Goal: Task Accomplishment & Management: Manage account settings

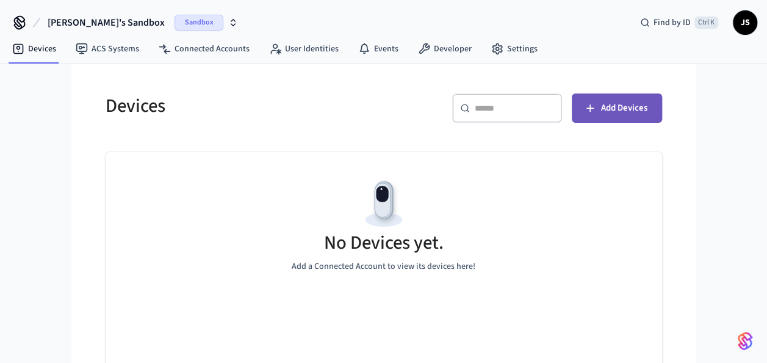
click at [612, 110] on span "Add Devices" at bounding box center [624, 108] width 46 height 16
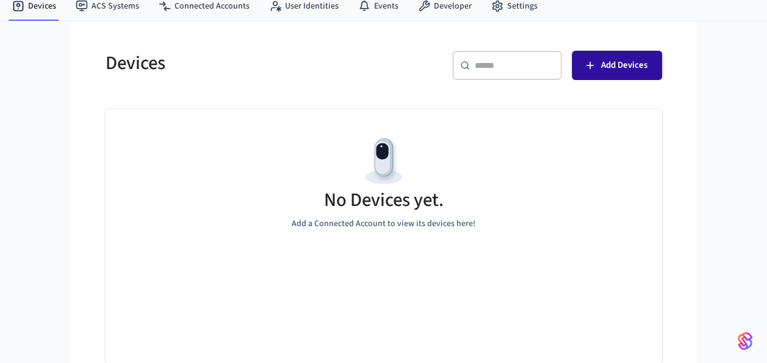
click at [623, 63] on span "Add Devices" at bounding box center [624, 65] width 46 height 16
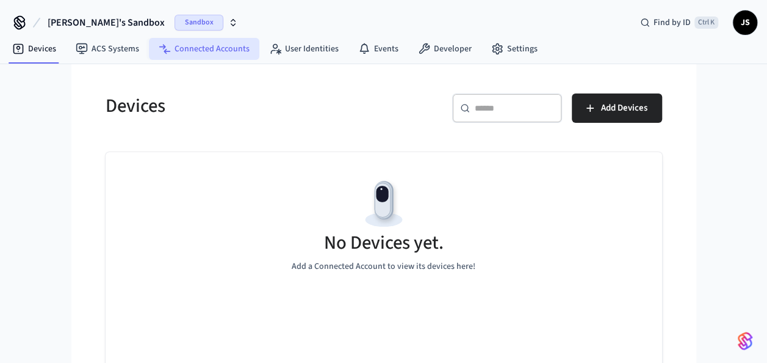
click at [208, 40] on link "Connected Accounts" at bounding box center [204, 49] width 110 height 22
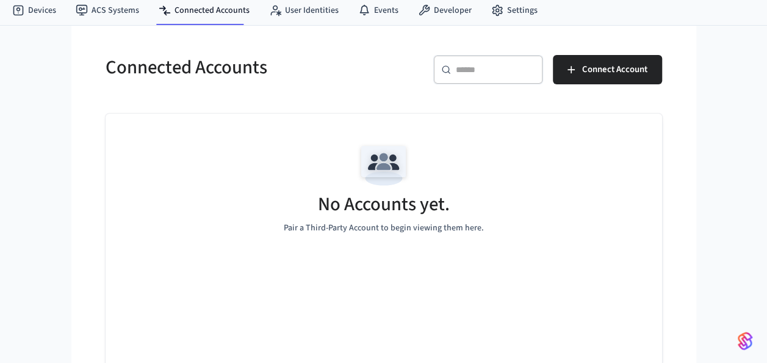
scroll to position [40, 0]
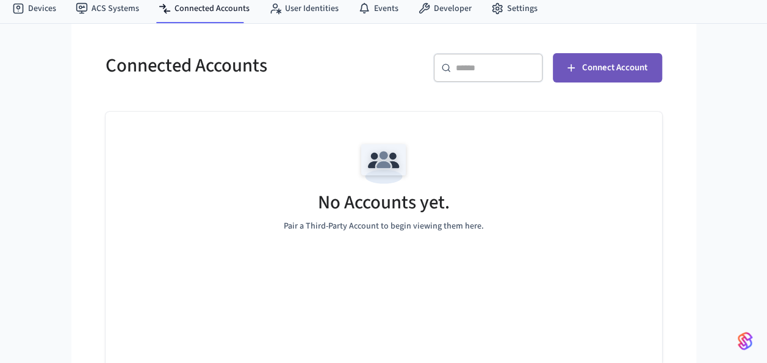
click at [599, 74] on span "Connect Account" at bounding box center [614, 68] width 65 height 16
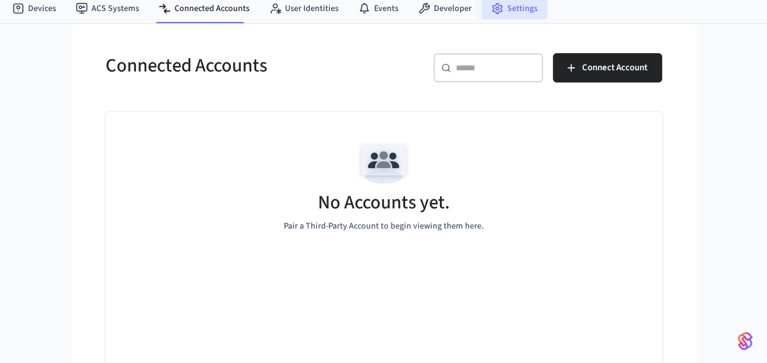
click at [493, 13] on icon at bounding box center [497, 8] width 12 height 12
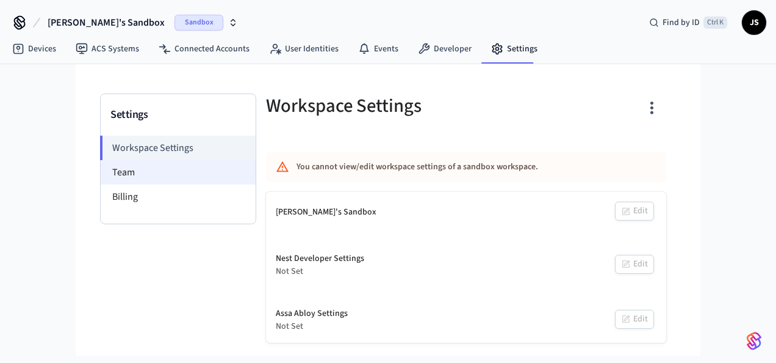
click at [169, 165] on li "Team" at bounding box center [178, 172] width 155 height 24
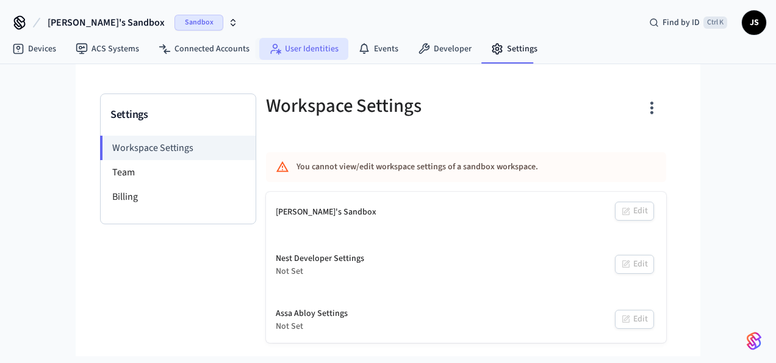
click at [286, 44] on link "User Identities" at bounding box center [303, 49] width 89 height 22
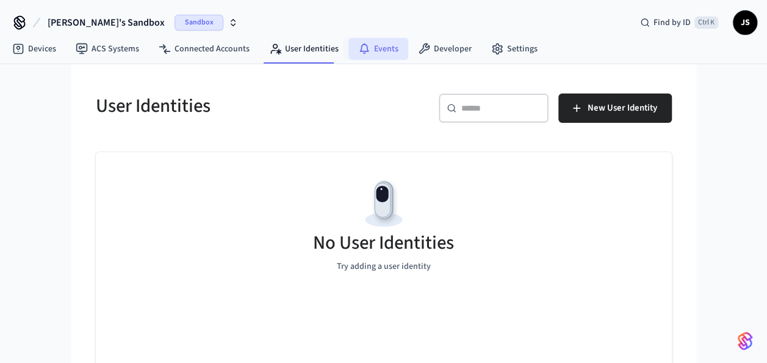
click at [359, 45] on icon at bounding box center [364, 49] width 12 height 12
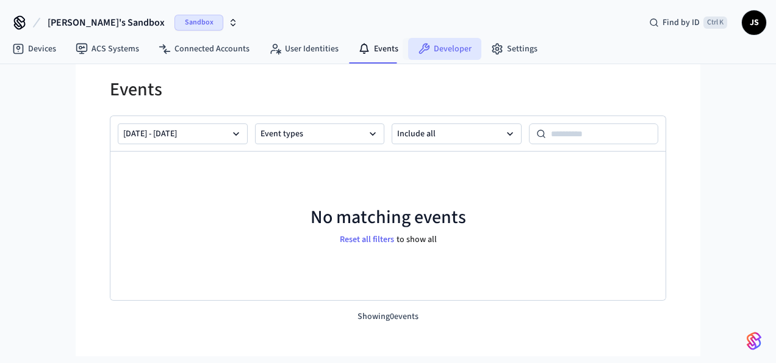
click at [447, 43] on link "Developer" at bounding box center [444, 49] width 73 height 22
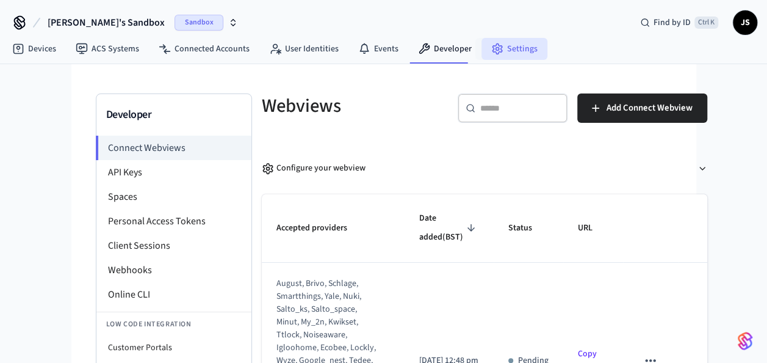
click at [510, 44] on link "Settings" at bounding box center [515, 49] width 66 height 22
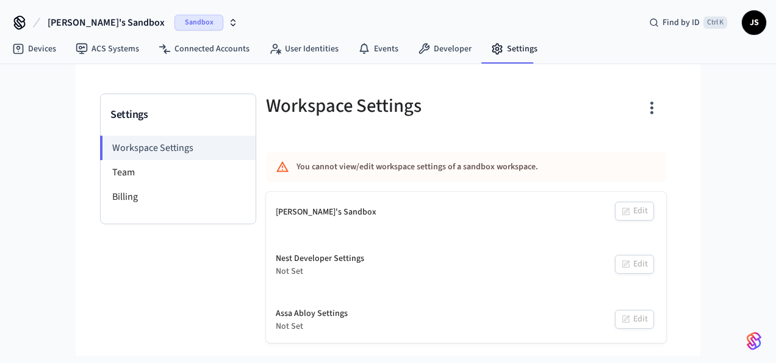
click at [749, 24] on span "JS" at bounding box center [754, 23] width 22 height 22
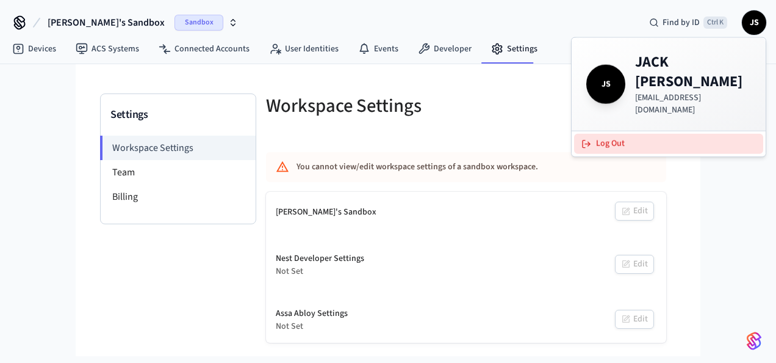
click at [611, 134] on button "Log Out" at bounding box center [668, 144] width 189 height 20
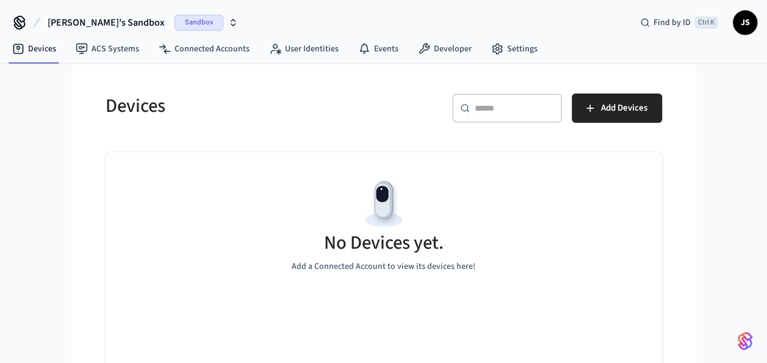
click at [738, 23] on span "JS" at bounding box center [745, 23] width 22 height 22
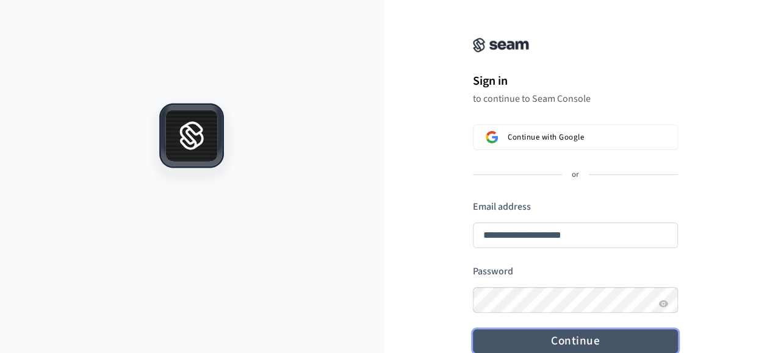
click at [560, 273] on form "**********" at bounding box center [575, 276] width 205 height 153
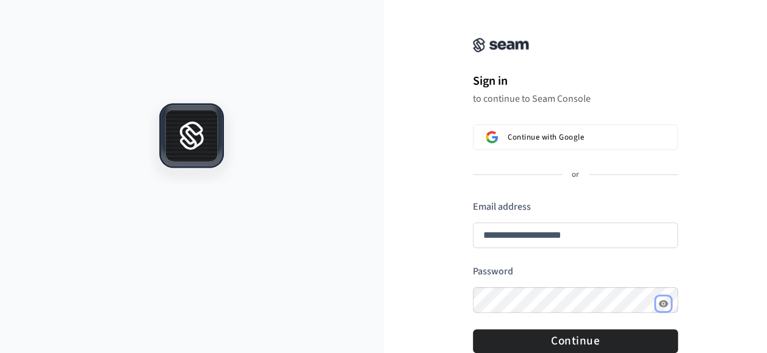
click at [668, 305] on icon "Show password" at bounding box center [663, 303] width 9 height 7
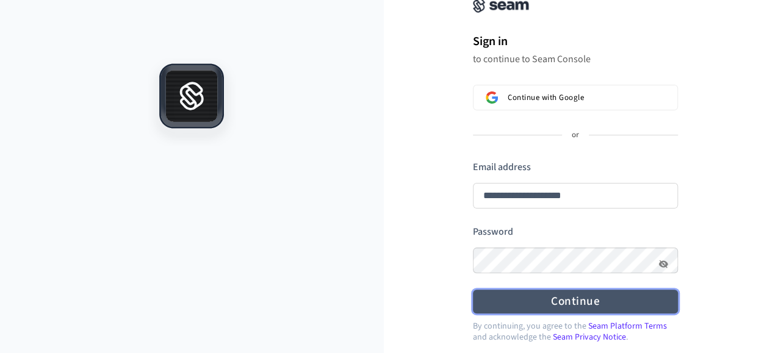
click at [596, 297] on button "Continue" at bounding box center [575, 302] width 205 height 24
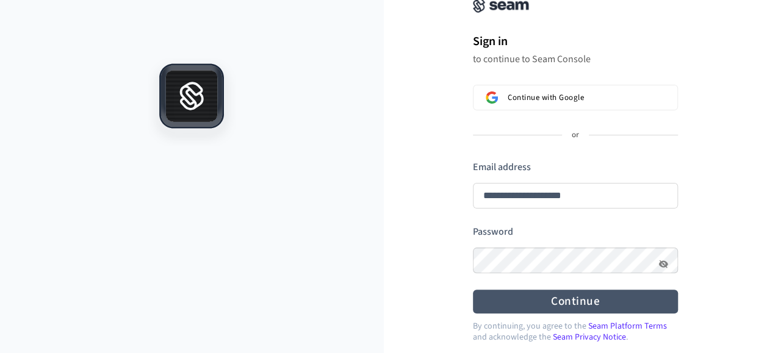
type input "**********"
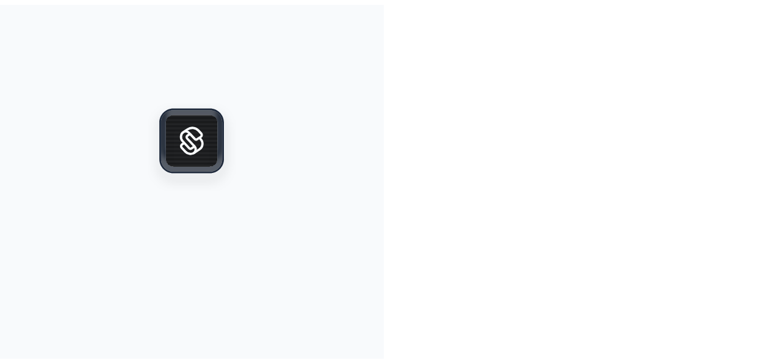
scroll to position [0, 0]
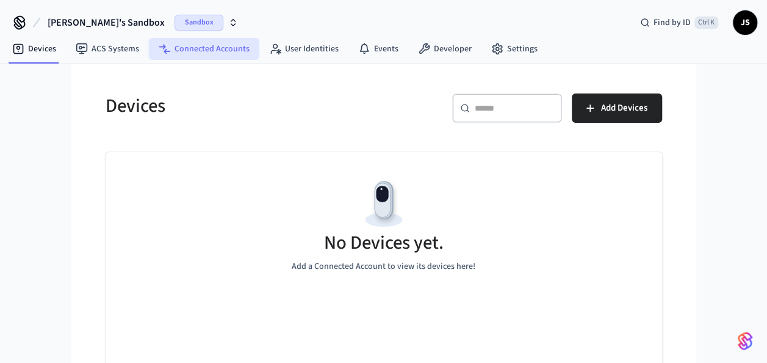
click at [205, 45] on link "Connected Accounts" at bounding box center [204, 49] width 110 height 22
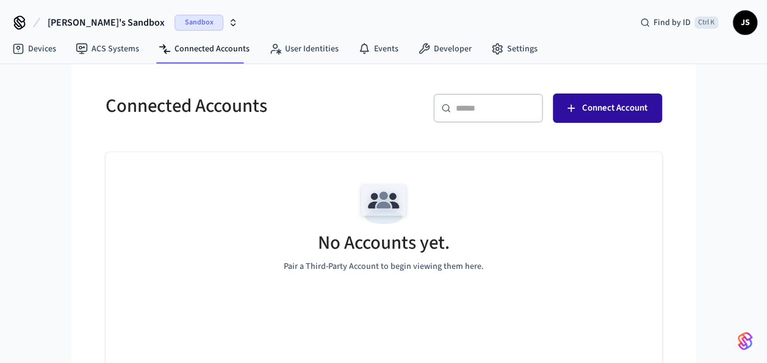
click at [607, 103] on span "Connect Account" at bounding box center [614, 108] width 65 height 16
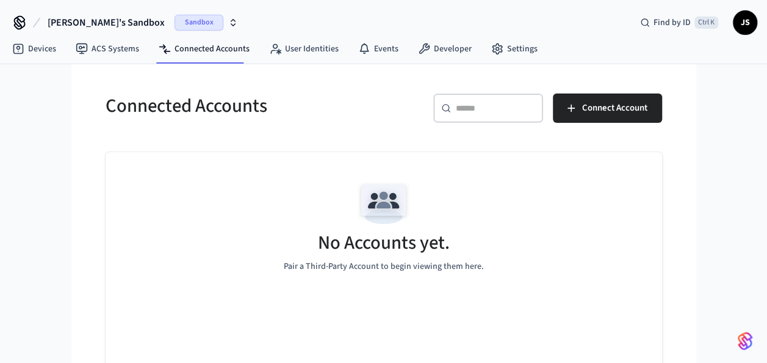
click at [228, 19] on icon "button" at bounding box center [233, 23] width 10 height 10
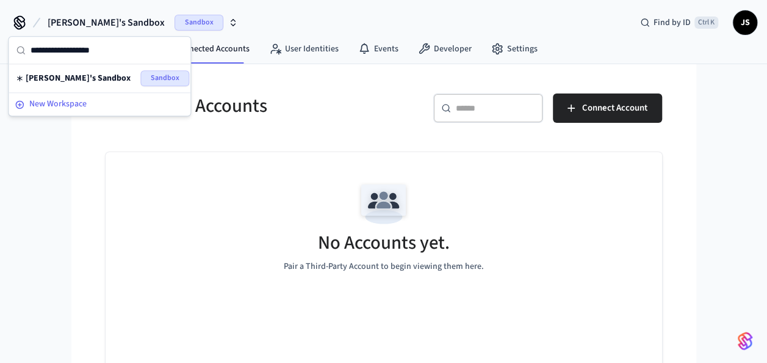
click at [68, 106] on span "New Workspace" at bounding box center [57, 104] width 57 height 13
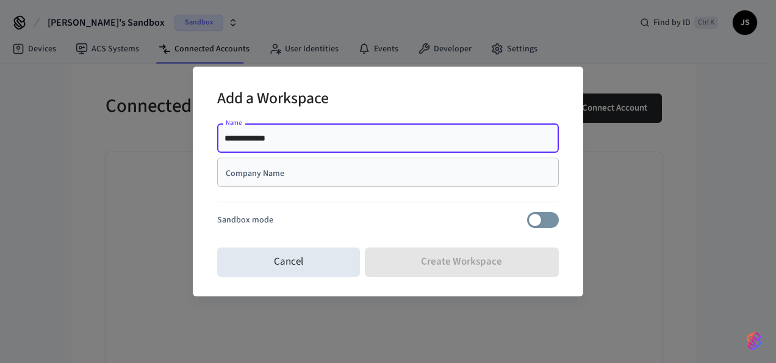
type input "**********"
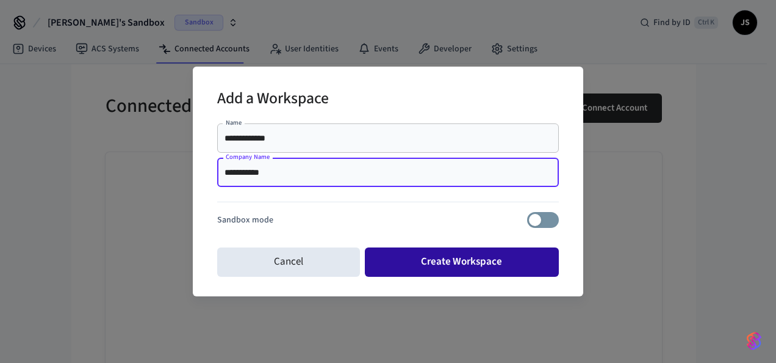
type input "**********"
click at [450, 257] on button "Create Workspace" at bounding box center [462, 261] width 195 height 29
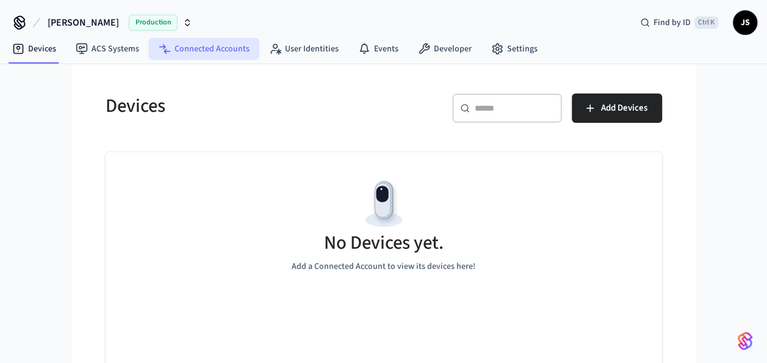
click at [209, 51] on link "Connected Accounts" at bounding box center [204, 49] width 110 height 22
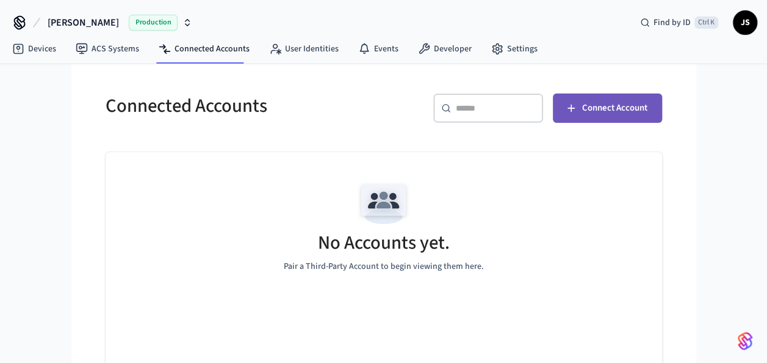
click at [601, 104] on span "Connect Account" at bounding box center [614, 108] width 65 height 16
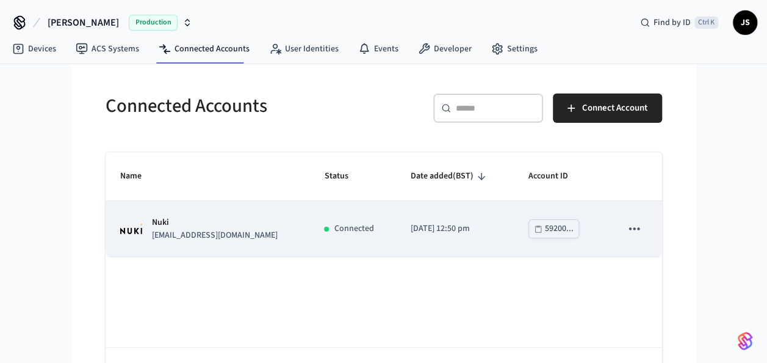
click at [396, 227] on td "2025/08/22 at 12:50 pm" at bounding box center [455, 229] width 118 height 56
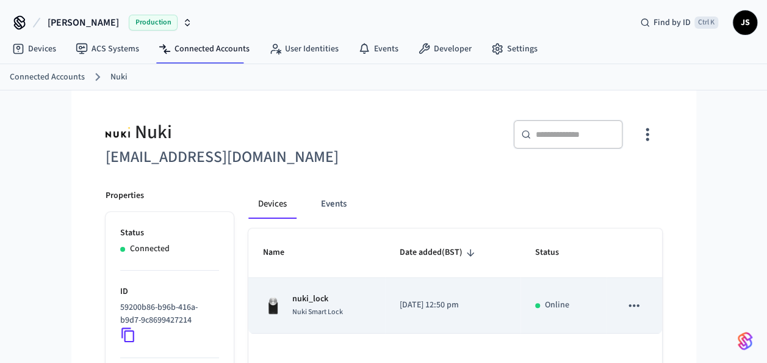
click at [299, 302] on p "nuki_lock" at bounding box center [317, 298] width 51 height 13
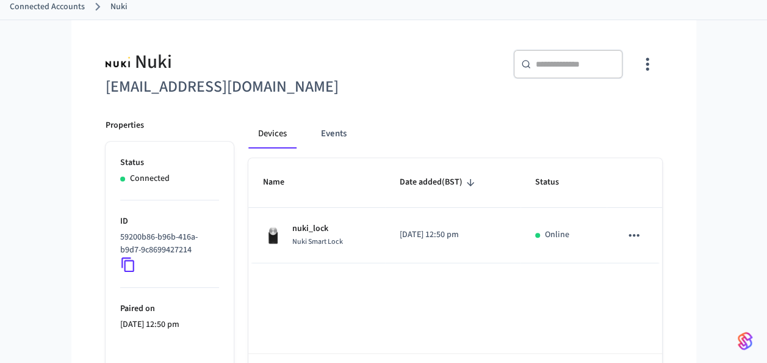
scroll to position [71, 0]
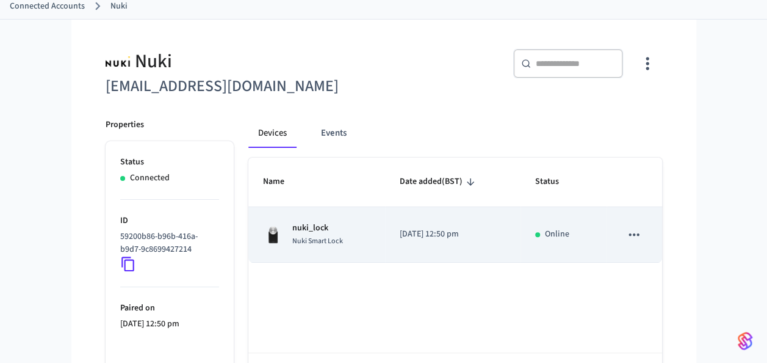
click at [637, 229] on icon "sticky table" at bounding box center [634, 234] width 16 height 16
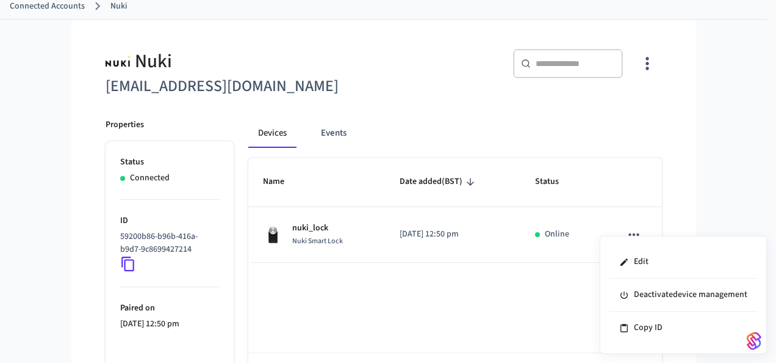
click at [712, 215] on div at bounding box center [388, 181] width 776 height 363
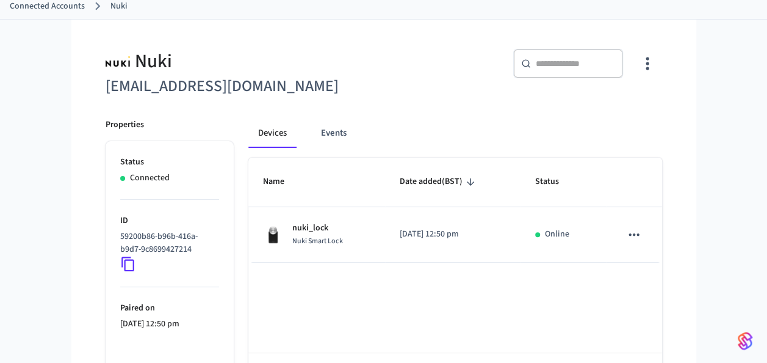
scroll to position [118, 0]
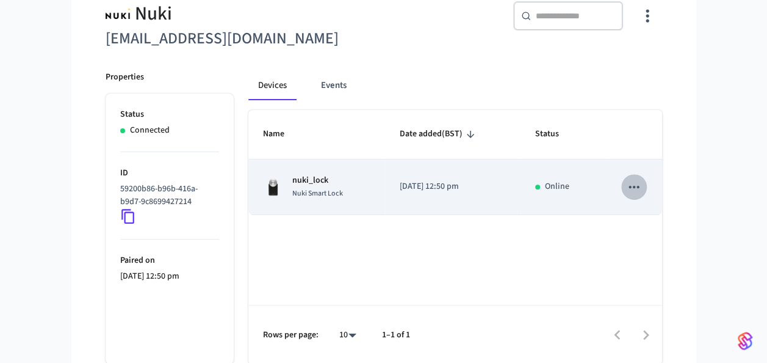
click at [638, 187] on icon "sticky table" at bounding box center [634, 187] width 16 height 16
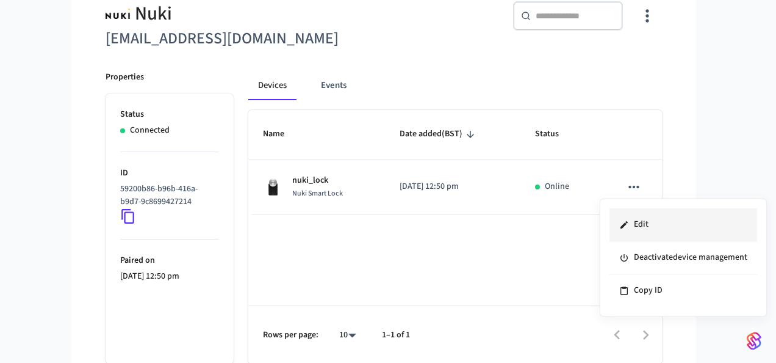
click at [638, 211] on li "Edit" at bounding box center [684, 224] width 148 height 33
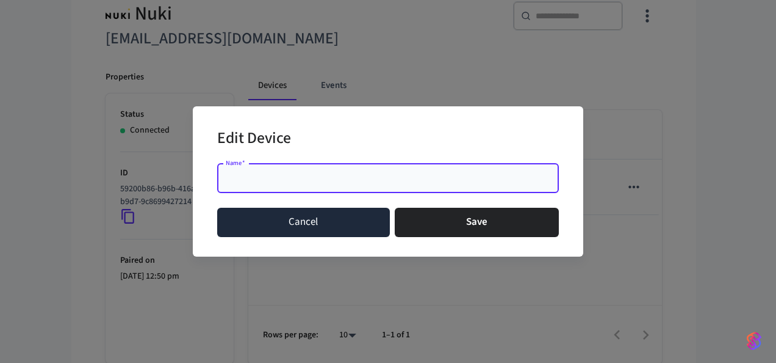
click at [339, 208] on button "Cancel" at bounding box center [303, 222] width 173 height 29
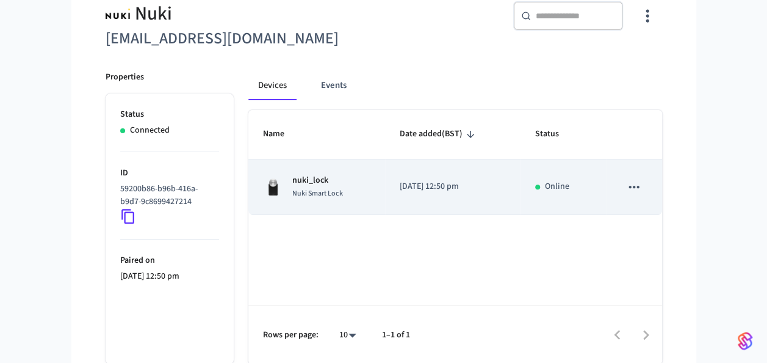
click at [358, 187] on div "nuki_lock Nuki Smart Lock" at bounding box center [316, 187] width 107 height 26
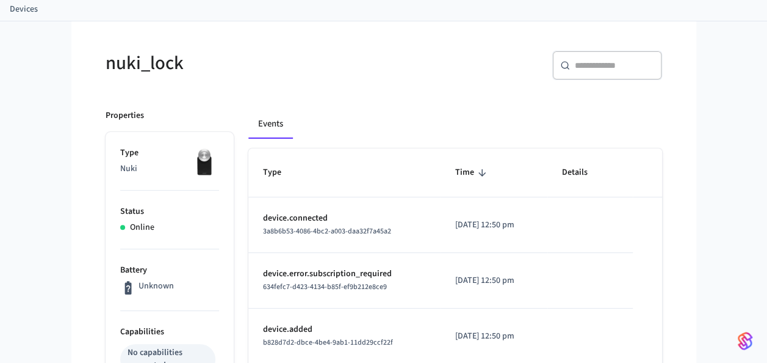
click at [384, 291] on div "634fefc7-d423-4134-b85f-ef9b212e8ce9" at bounding box center [344, 286] width 163 height 13
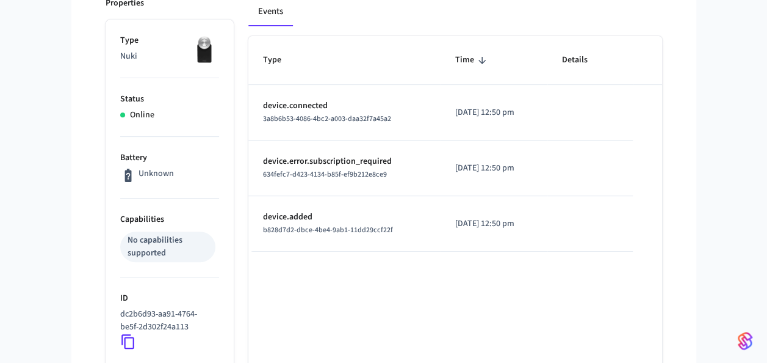
scroll to position [179, 0]
click at [146, 250] on div "No capabilities supported" at bounding box center [168, 246] width 81 height 26
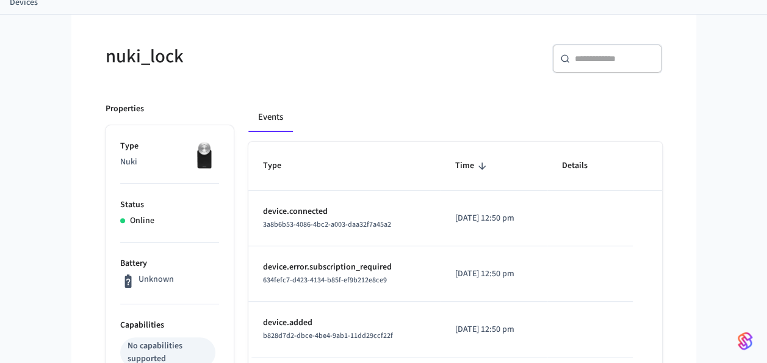
scroll to position [0, 0]
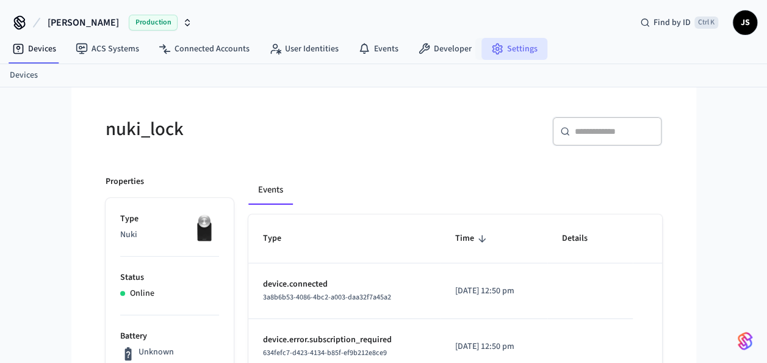
click at [495, 43] on icon at bounding box center [497, 49] width 12 height 12
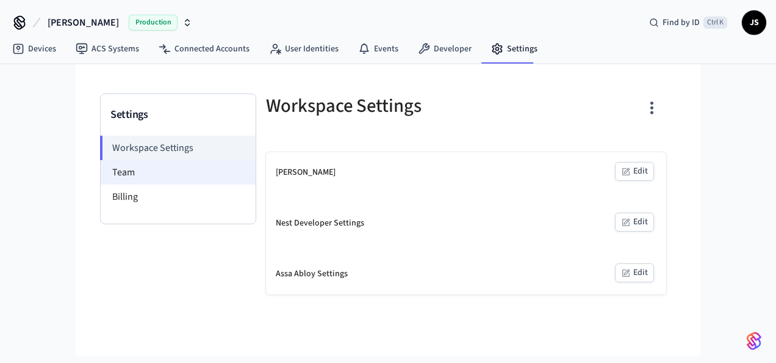
click at [190, 167] on li "Team" at bounding box center [178, 172] width 155 height 24
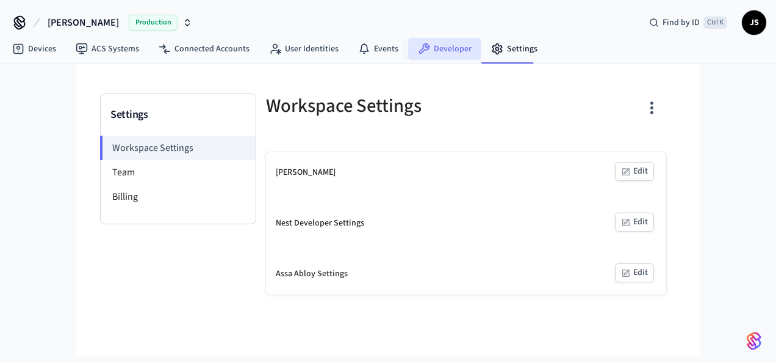
click at [427, 47] on link "Developer" at bounding box center [444, 49] width 73 height 22
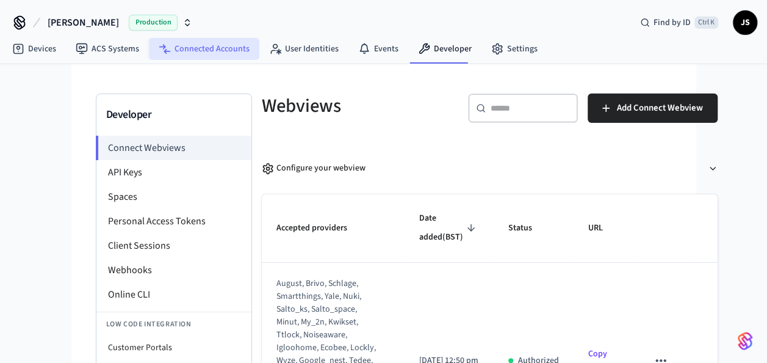
click at [201, 43] on link "Connected Accounts" at bounding box center [204, 49] width 110 height 22
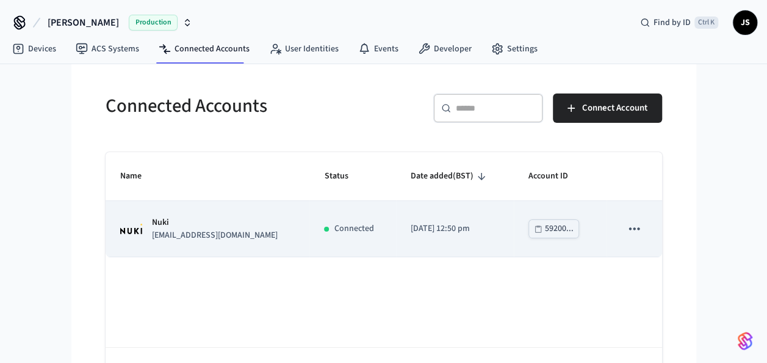
click at [218, 229] on p "[EMAIL_ADDRESS][DOMAIN_NAME]" at bounding box center [215, 235] width 126 height 13
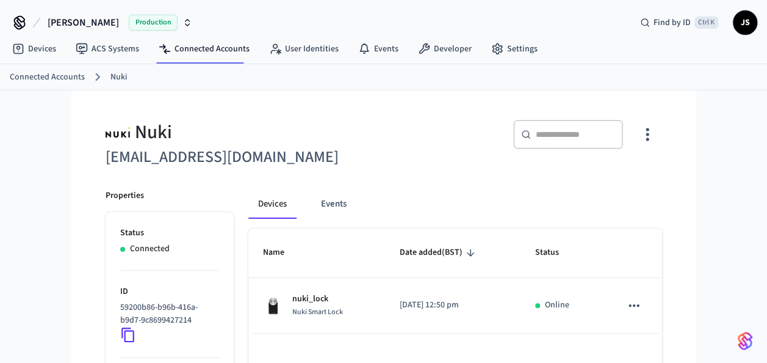
scroll to position [118, 0]
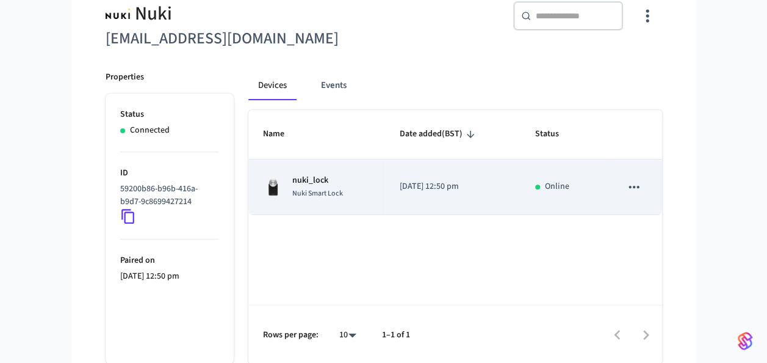
click at [321, 174] on p "nuki_lock" at bounding box center [317, 180] width 51 height 13
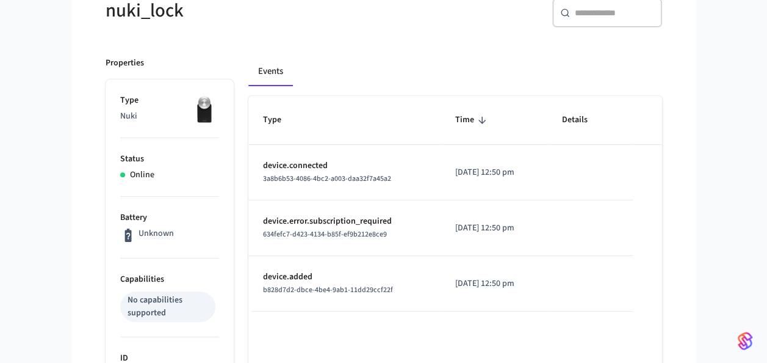
click at [321, 173] on div "Events Type Time Details device.connected 3a8b6b53-4086-4bc2-a003-daa32f7a45a2 …" at bounding box center [448, 346] width 428 height 608
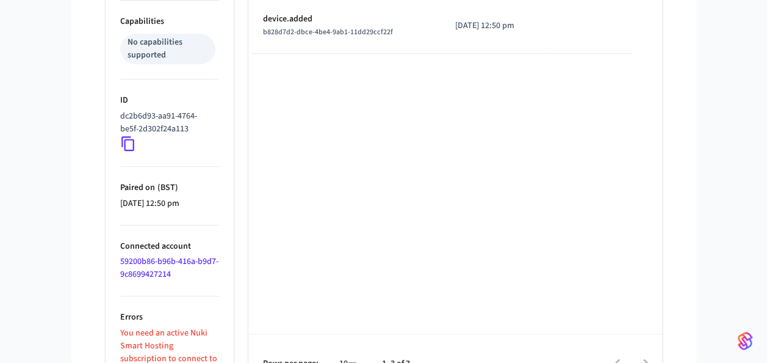
scroll to position [382, 0]
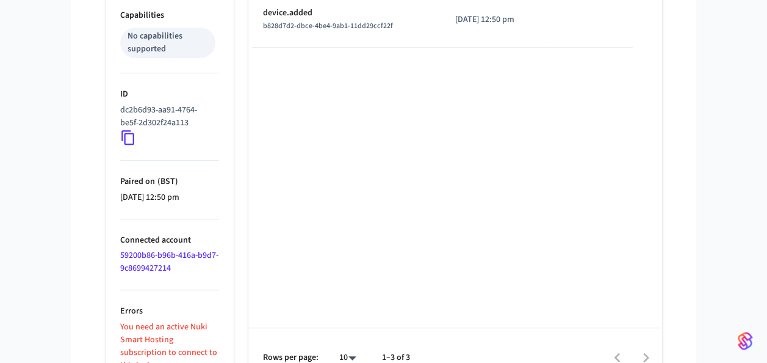
click at [170, 347] on p "You need an active Nuki Smart Hosting subscription to connect to this lock." at bounding box center [169, 345] width 99 height 51
drag, startPoint x: 170, startPoint y: 347, endPoint x: 328, endPoint y: 278, distance: 171.7
click at [328, 278] on div "Type Time Details device.connected 3a8b6b53-4086-4bc2-a003-daa32f7a45a2 2025/08…" at bounding box center [455, 109] width 414 height 554
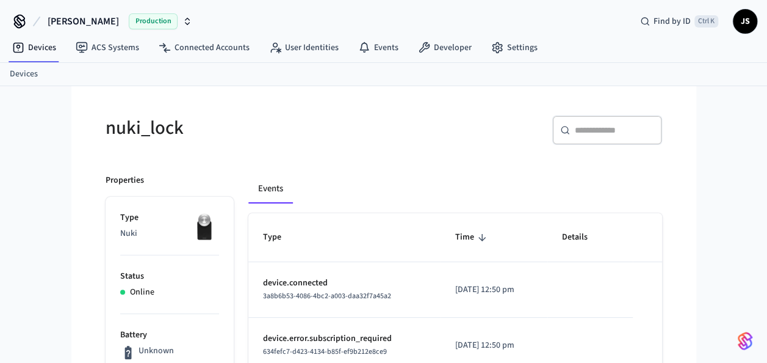
scroll to position [0, 0]
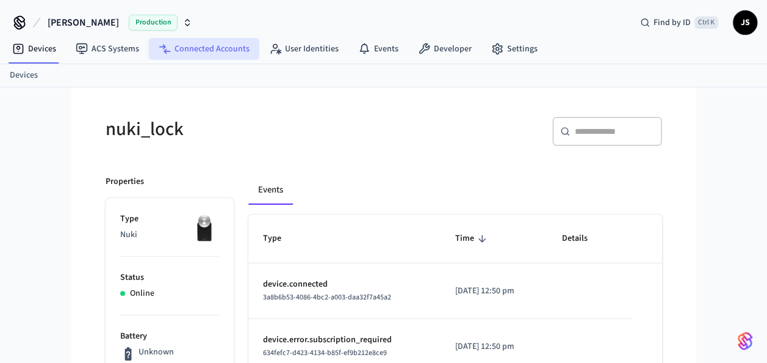
click at [239, 43] on link "Connected Accounts" at bounding box center [204, 49] width 110 height 22
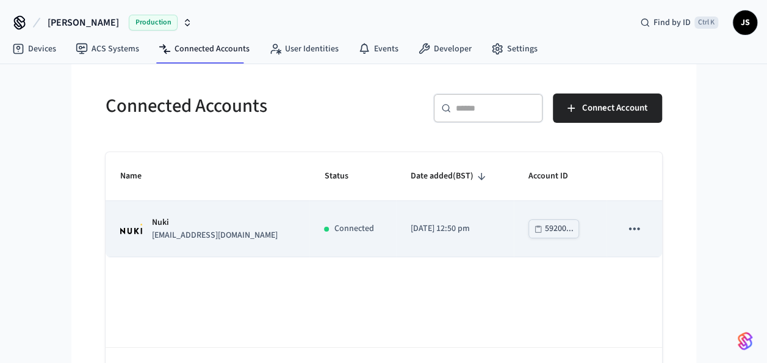
click at [334, 245] on td "Connected" at bounding box center [352, 229] width 86 height 56
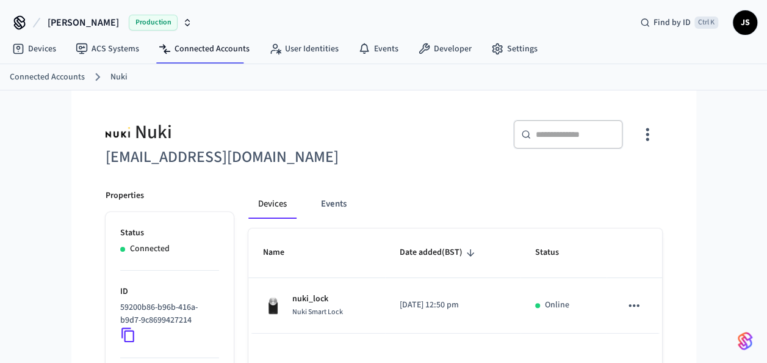
click at [334, 245] on th "Name" at bounding box center [316, 252] width 137 height 49
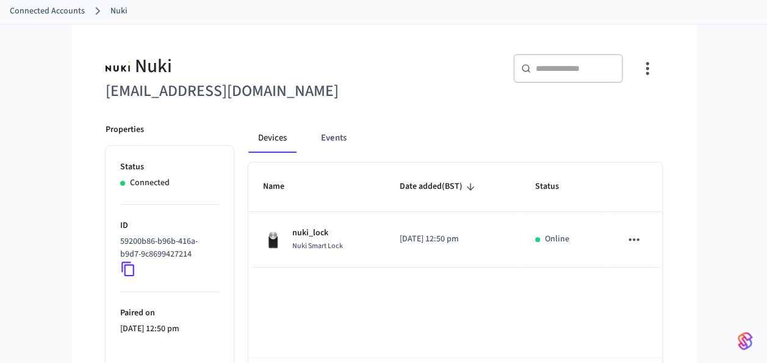
scroll to position [68, 0]
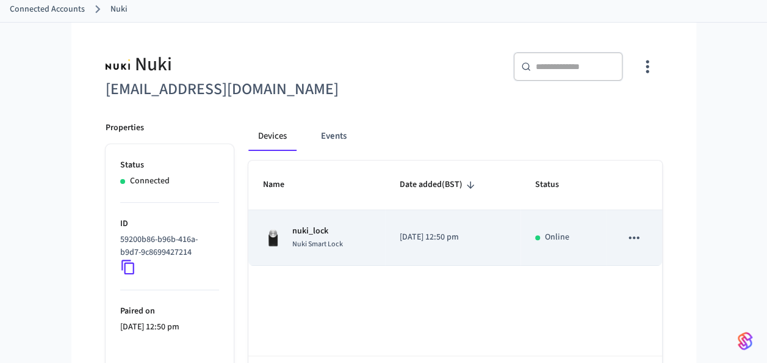
click at [623, 232] on button "sticky table" at bounding box center [634, 238] width 26 height 26
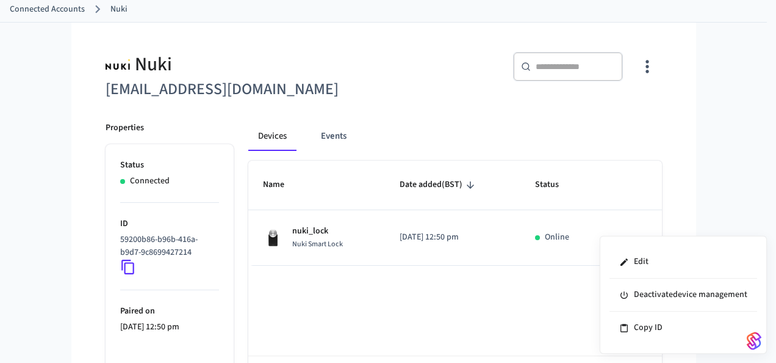
click at [714, 184] on div at bounding box center [388, 181] width 776 height 363
